Goal: Navigation & Orientation: Find specific page/section

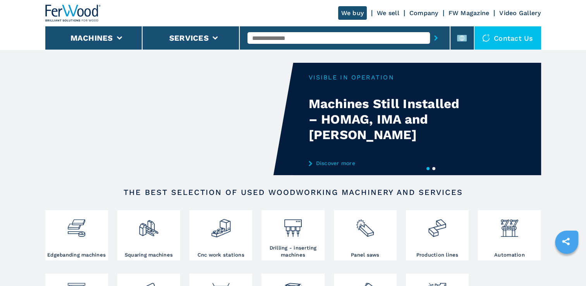
click at [425, 15] on link "Company" at bounding box center [423, 12] width 29 height 7
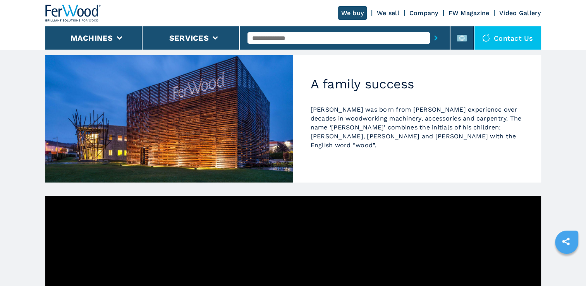
scroll to position [77, 0]
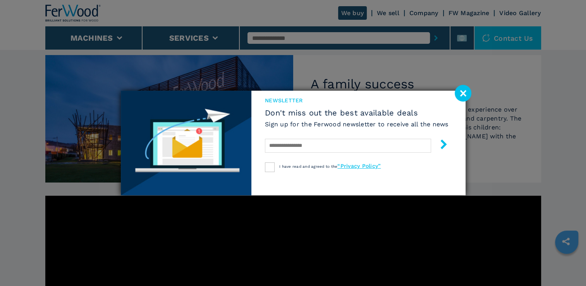
click at [461, 94] on image at bounding box center [462, 93] width 17 height 17
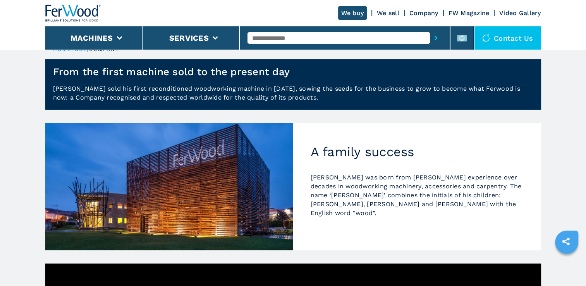
scroll to position [0, 0]
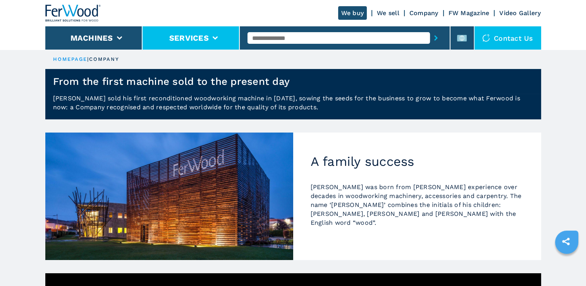
click at [198, 41] on button "Services" at bounding box center [188, 37] width 39 height 9
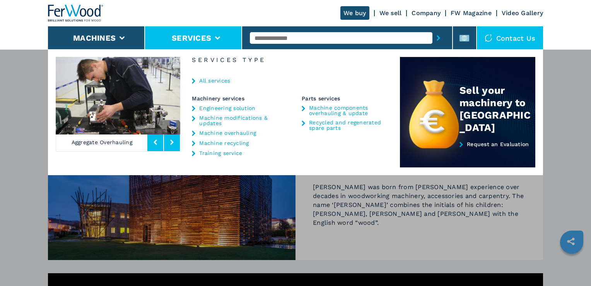
click at [398, 13] on link "We sell" at bounding box center [391, 12] width 22 height 7
click at [394, 14] on link "We sell" at bounding box center [391, 12] width 22 height 7
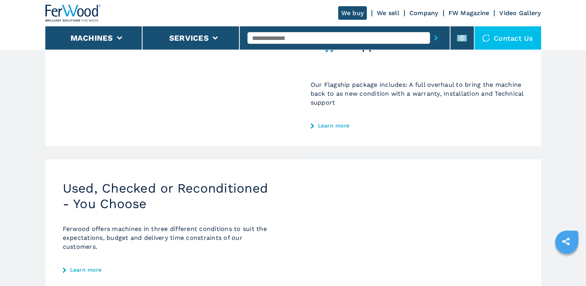
scroll to position [169, 0]
